Goal: Information Seeking & Learning: Learn about a topic

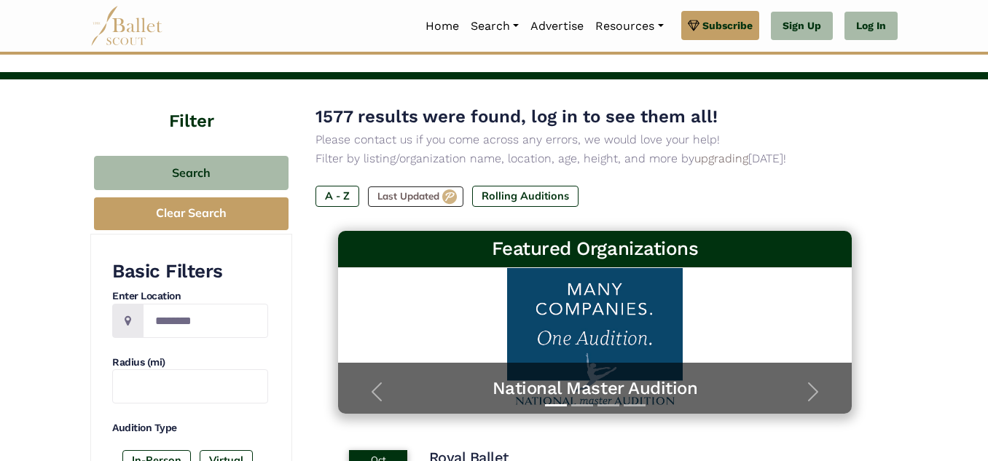
scroll to position [52, 0]
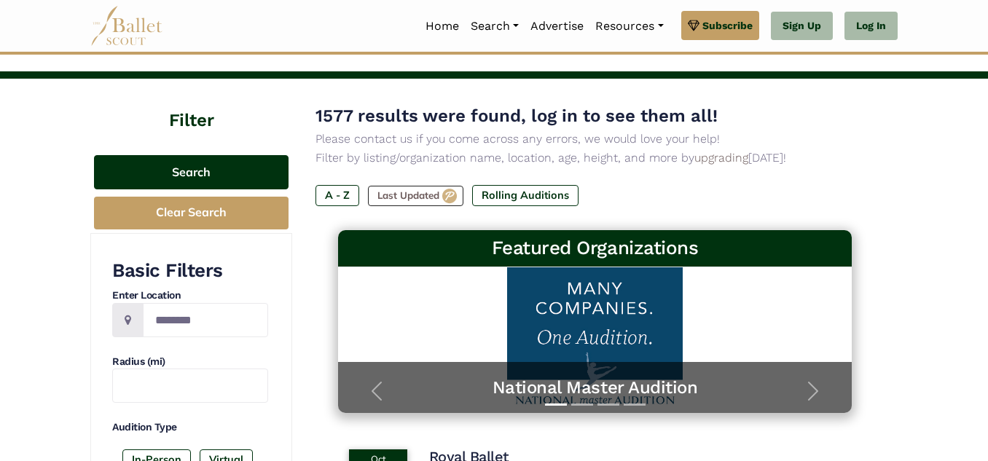
click at [221, 182] on button "Search" at bounding box center [191, 172] width 195 height 34
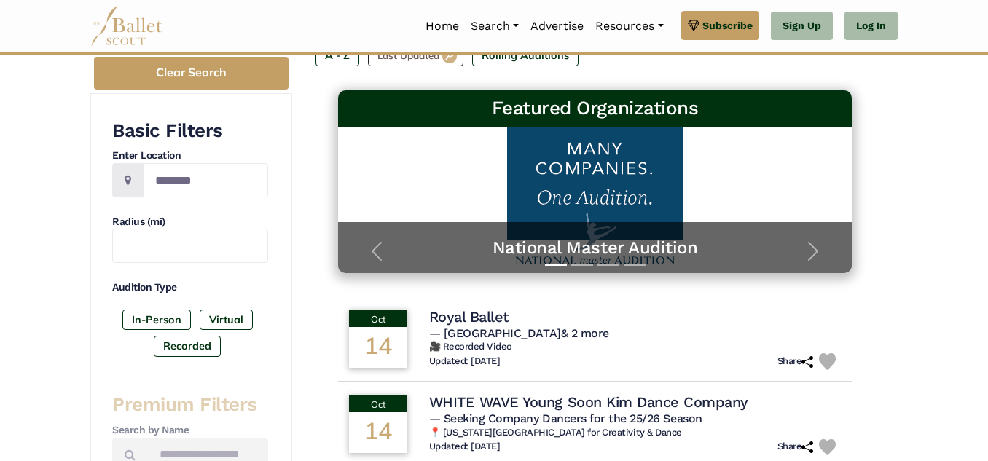
scroll to position [214, 0]
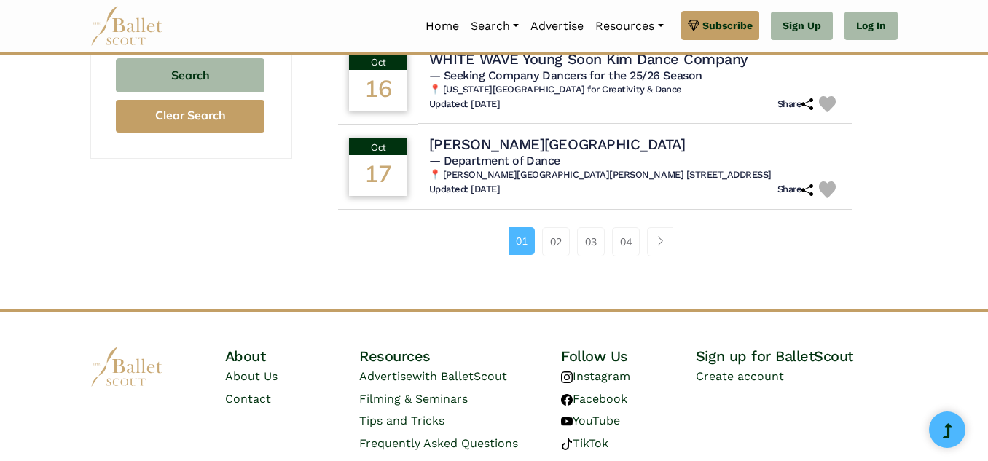
scroll to position [1044, 0]
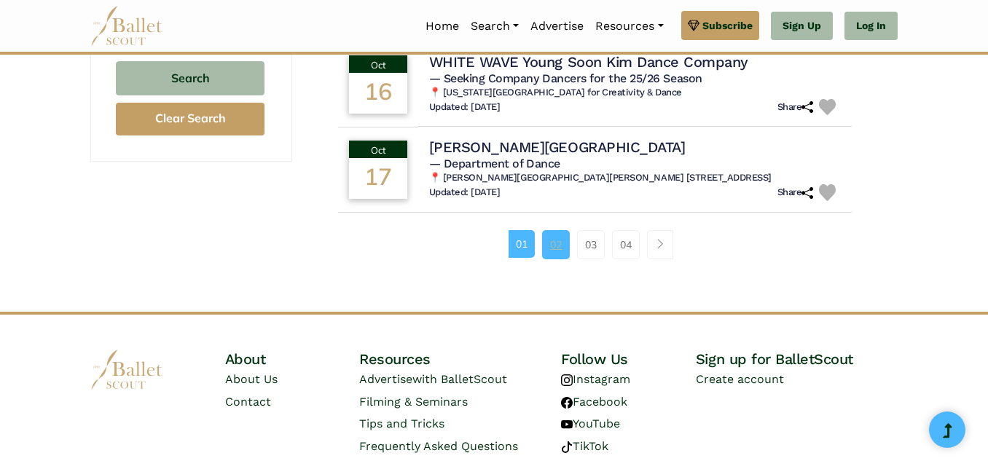
click at [551, 252] on link "02" at bounding box center [556, 244] width 28 height 29
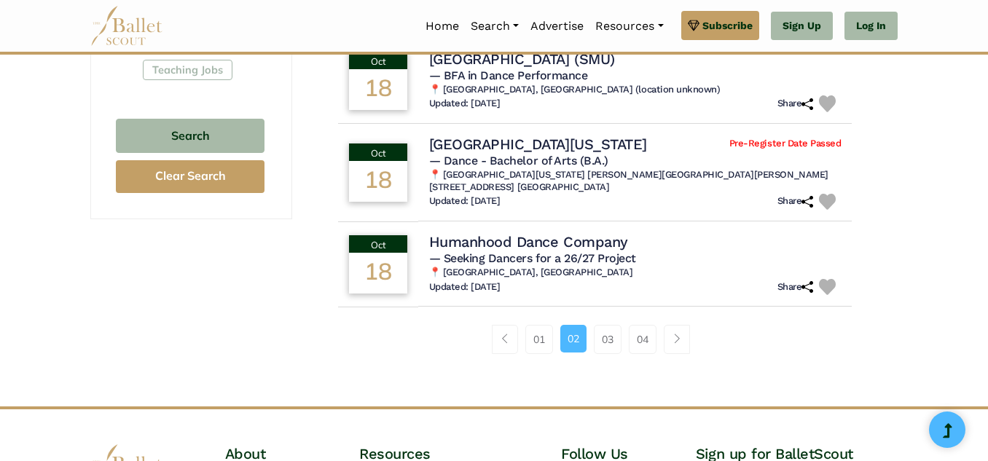
scroll to position [996, 0]
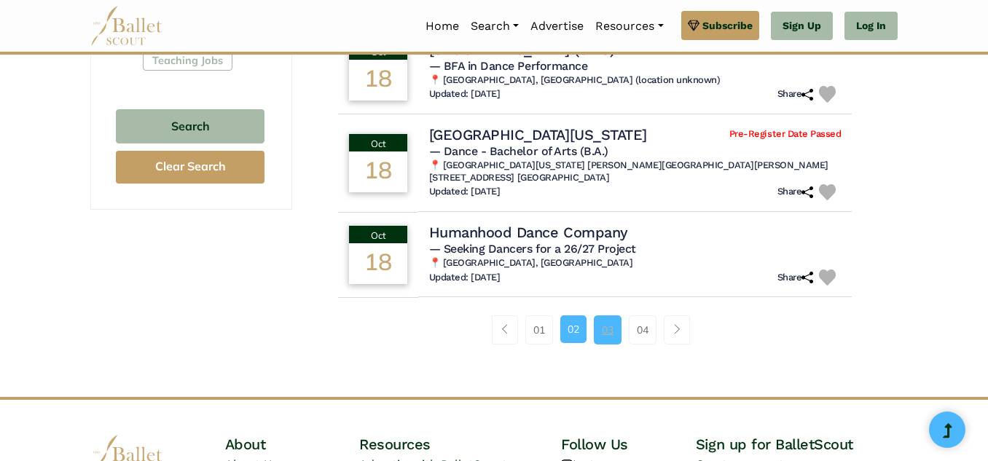
click at [614, 329] on link "03" at bounding box center [608, 329] width 28 height 29
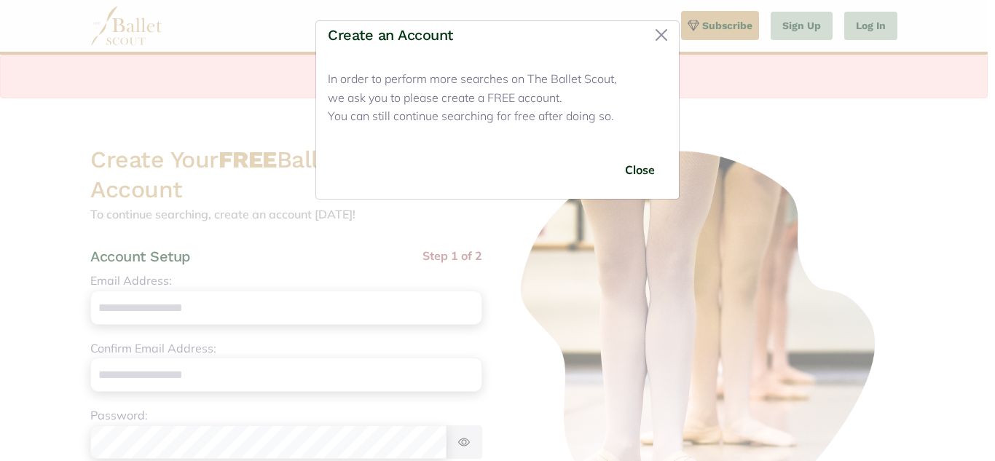
click at [625, 152] on div "Close" at bounding box center [497, 170] width 363 height 58
click at [635, 172] on button "Close" at bounding box center [640, 170] width 55 height 34
